Goal: Task Accomplishment & Management: Manage account settings

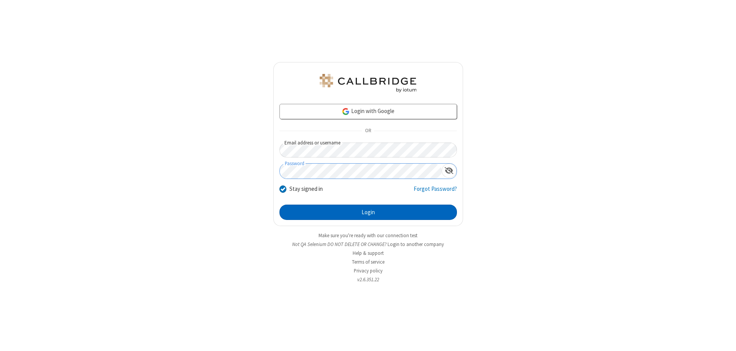
click at [368, 212] on button "Login" at bounding box center [369, 212] width 178 height 15
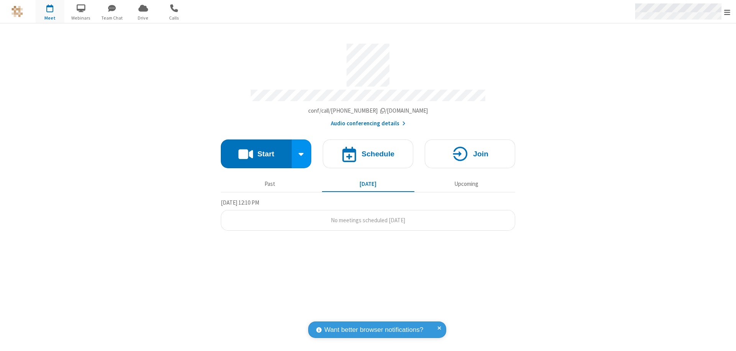
click at [728, 12] on span "Open menu" at bounding box center [728, 12] width 6 height 8
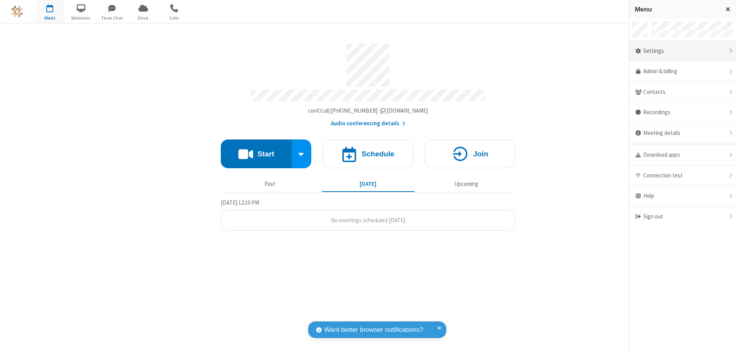
click at [683, 51] on div "Settings" at bounding box center [682, 51] width 107 height 21
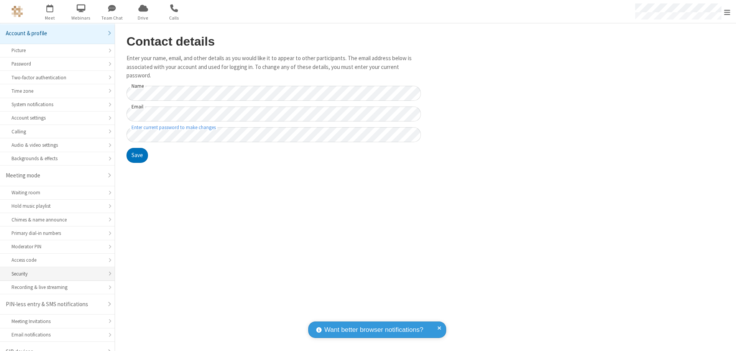
click at [54, 270] on div "Security" at bounding box center [58, 273] width 92 height 7
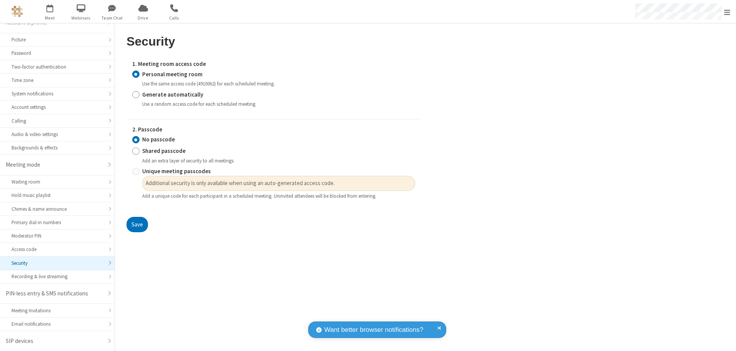
click at [136, 94] on input "Generate automatically" at bounding box center [135, 95] width 7 height 8
radio input "true"
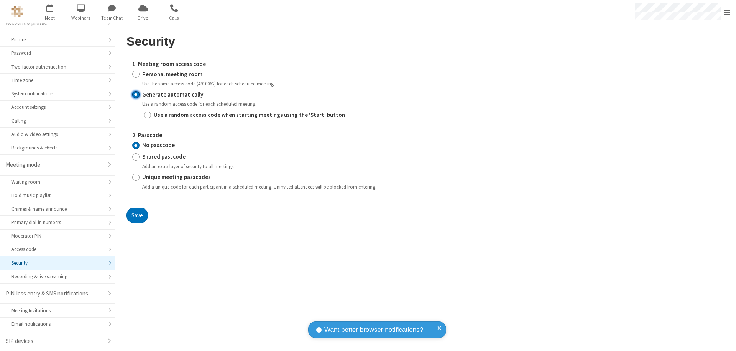
click at [136, 177] on input "Unique meeting passcodes" at bounding box center [135, 177] width 7 height 8
radio input "true"
click at [137, 215] on button "Save" at bounding box center [137, 215] width 21 height 15
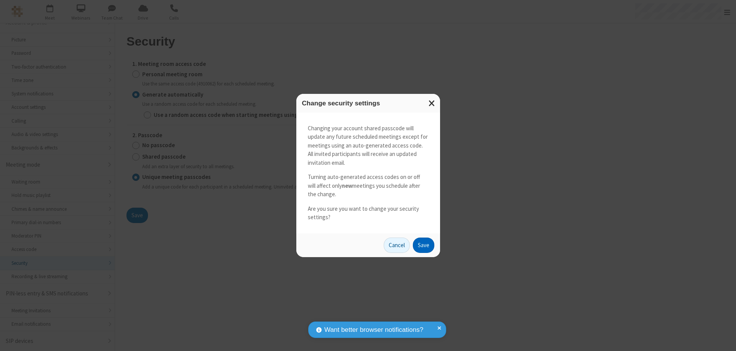
click at [423, 245] on button "Save" at bounding box center [423, 245] width 21 height 15
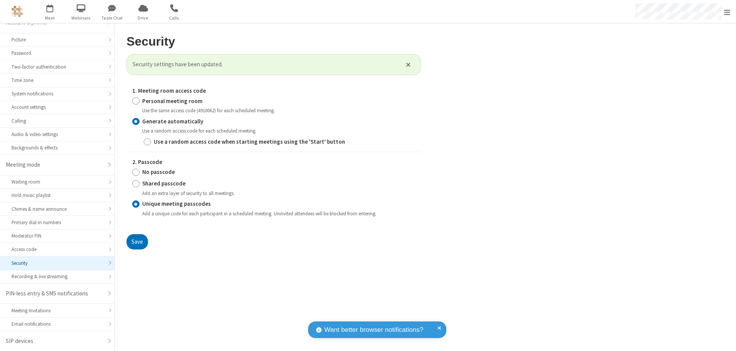
click at [728, 12] on span "Open menu" at bounding box center [728, 12] width 6 height 8
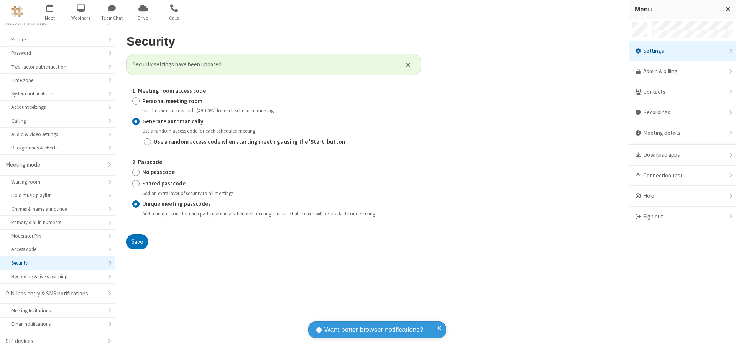
click at [50, 12] on span "button" at bounding box center [50, 8] width 29 height 13
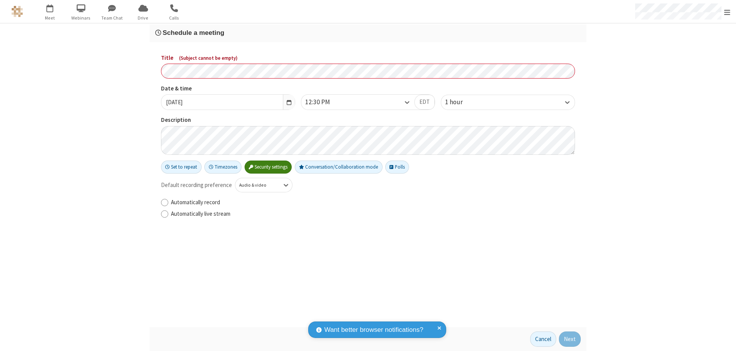
click at [368, 33] on h3 "Schedule a meeting" at bounding box center [368, 32] width 426 height 7
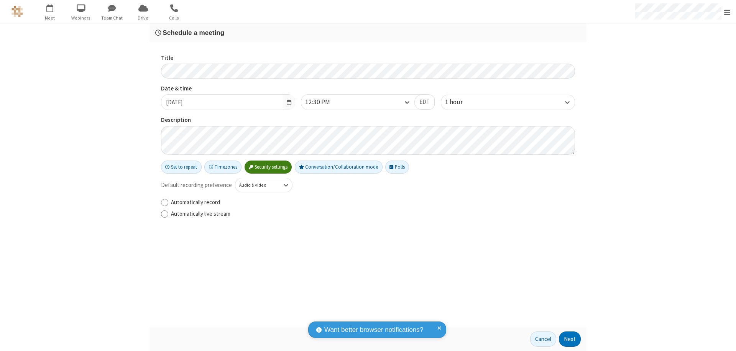
click at [570, 339] on button "Next" at bounding box center [570, 339] width 22 height 15
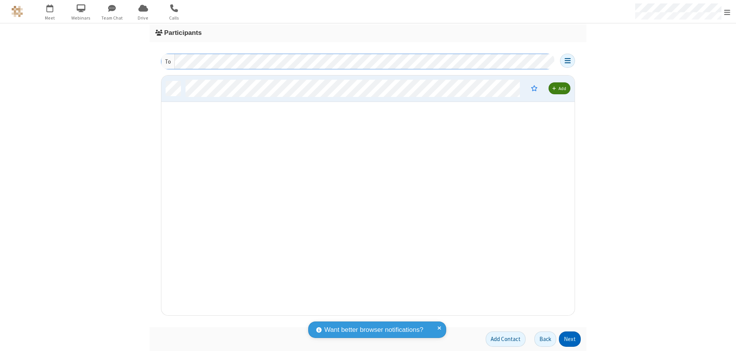
click at [570, 339] on button "Next" at bounding box center [570, 339] width 22 height 15
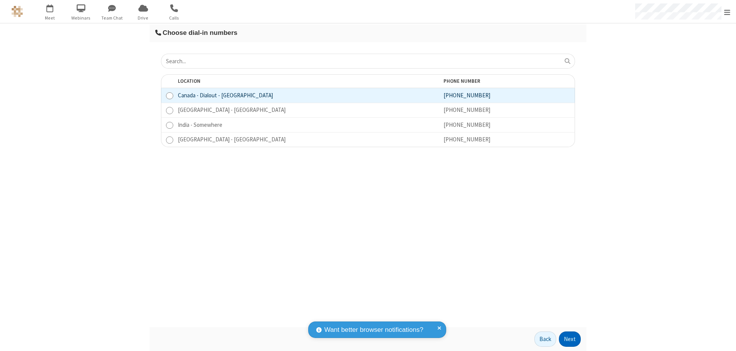
click at [570, 339] on button "Next" at bounding box center [570, 339] width 22 height 15
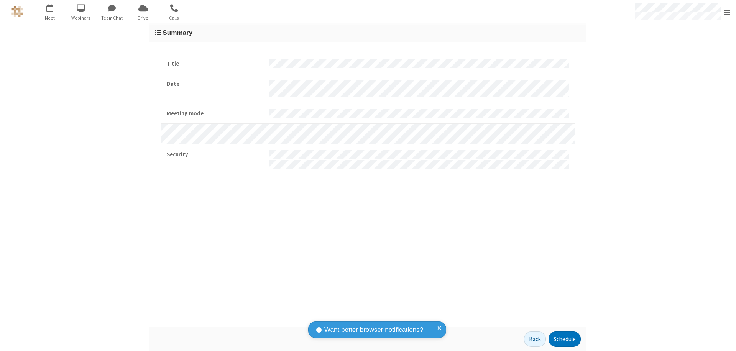
click at [728, 12] on span "Open menu" at bounding box center [728, 12] width 6 height 8
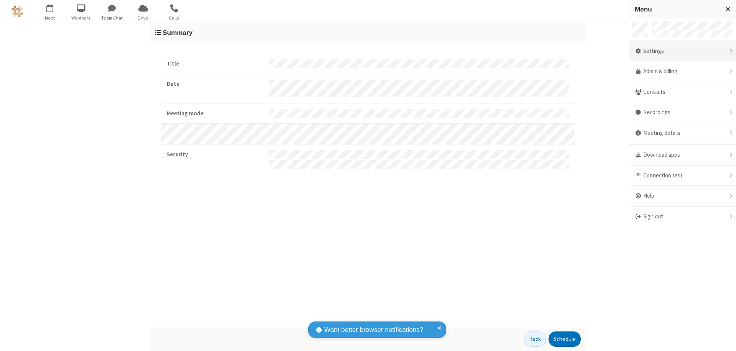
click at [683, 51] on div "Settings" at bounding box center [682, 51] width 107 height 21
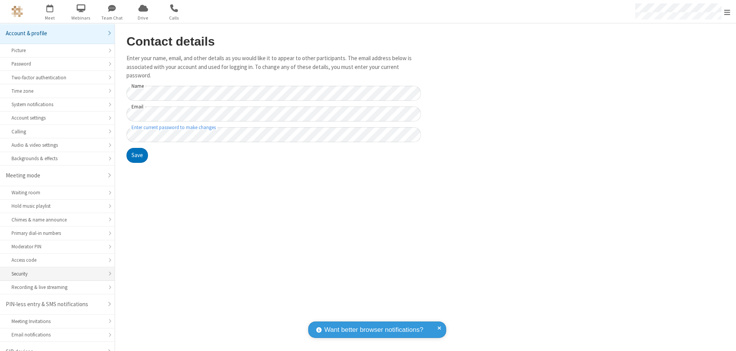
click at [54, 270] on div "Security" at bounding box center [58, 273] width 92 height 7
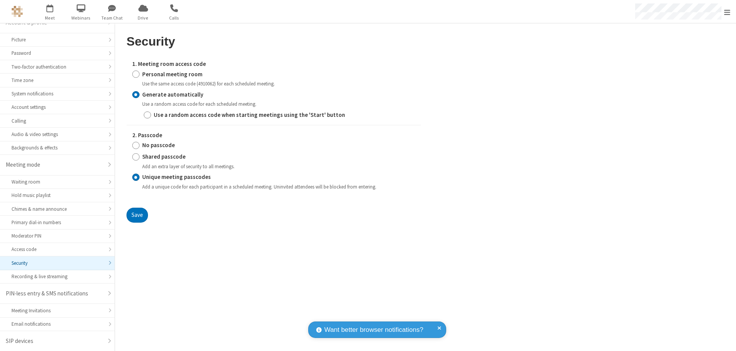
click at [136, 74] on input "Personal meeting room" at bounding box center [135, 74] width 7 height 8
radio input "true"
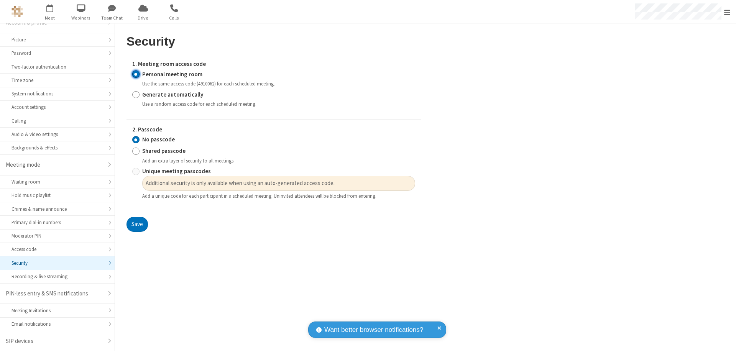
click at [136, 140] on input "No passcode" at bounding box center [135, 140] width 7 height 8
click at [137, 225] on button "Save" at bounding box center [137, 224] width 21 height 15
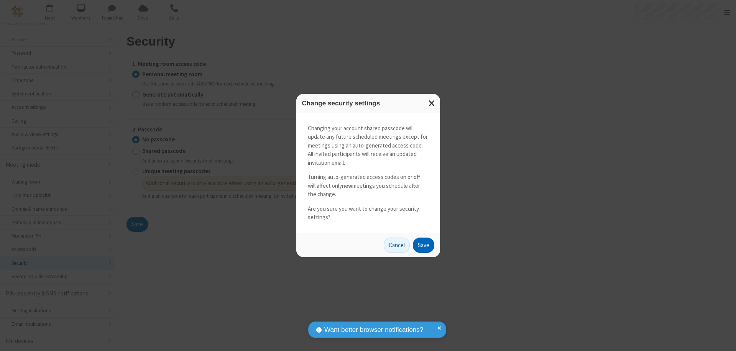
click at [423, 245] on button "Save" at bounding box center [423, 245] width 21 height 15
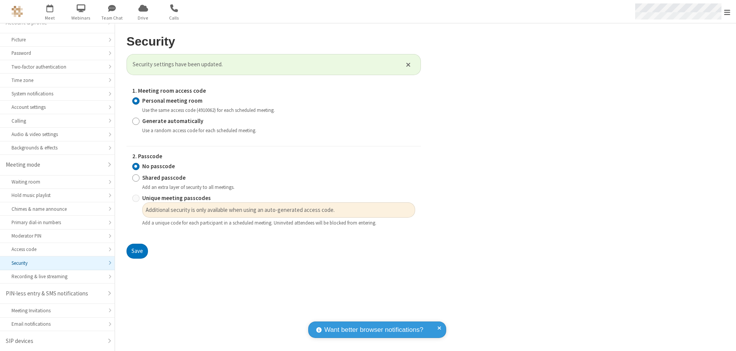
click at [728, 12] on span "Open menu" at bounding box center [728, 12] width 6 height 8
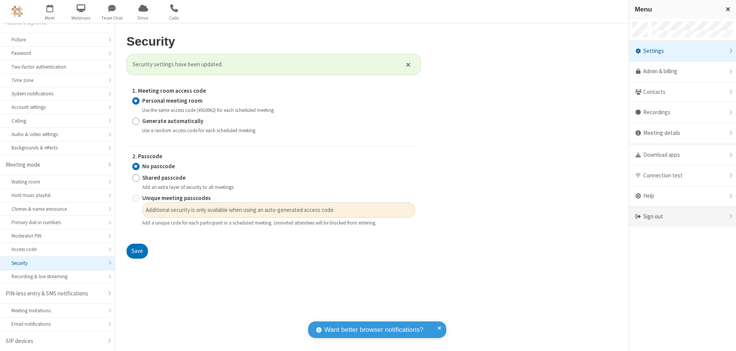
click at [683, 217] on div "Sign out" at bounding box center [682, 217] width 107 height 20
